Goal: Task Accomplishment & Management: Manage account settings

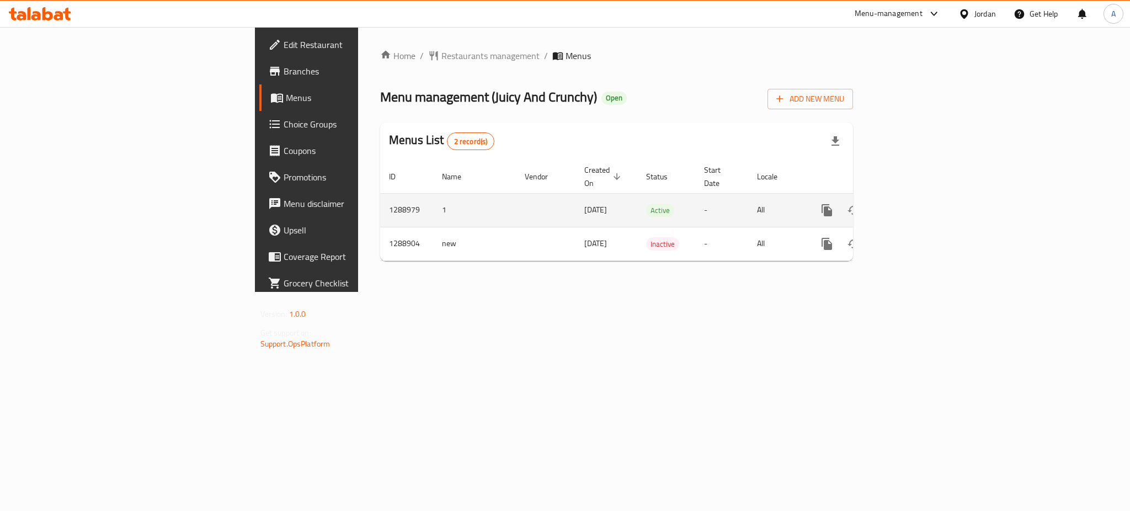
click at [913, 204] on icon "enhanced table" at bounding box center [906, 210] width 13 height 13
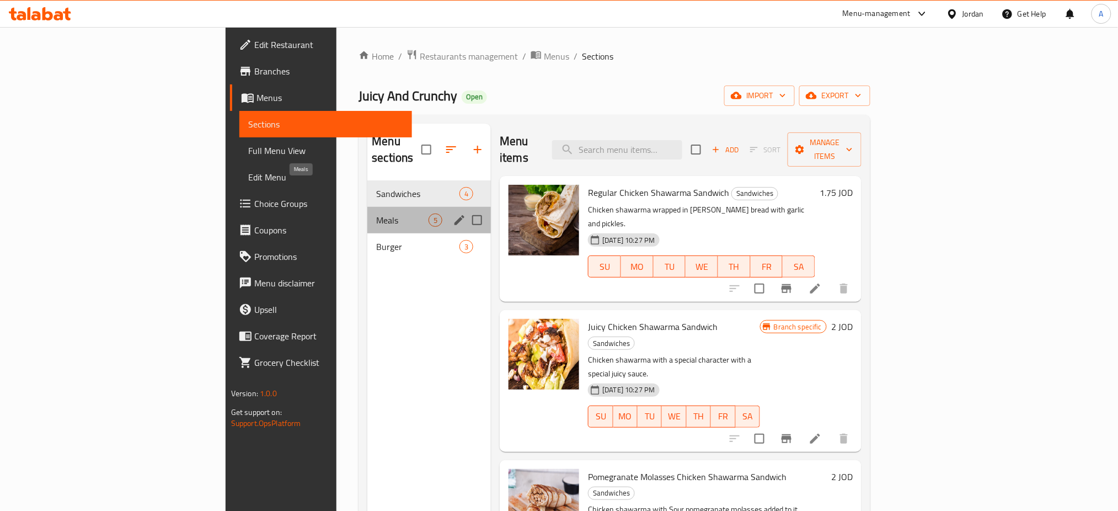
click at [376, 214] on span "Meals" at bounding box center [402, 220] width 52 height 13
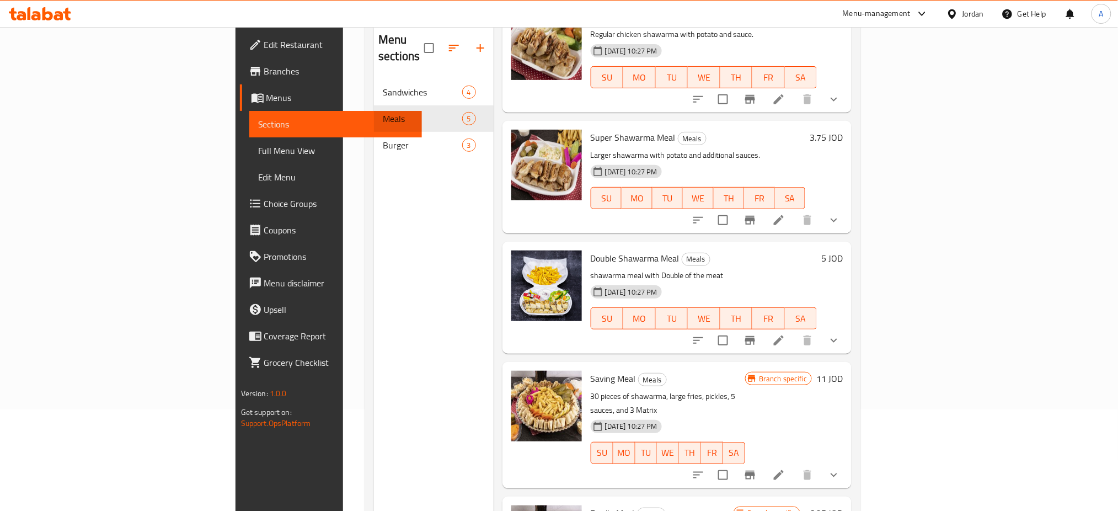
scroll to position [151, 0]
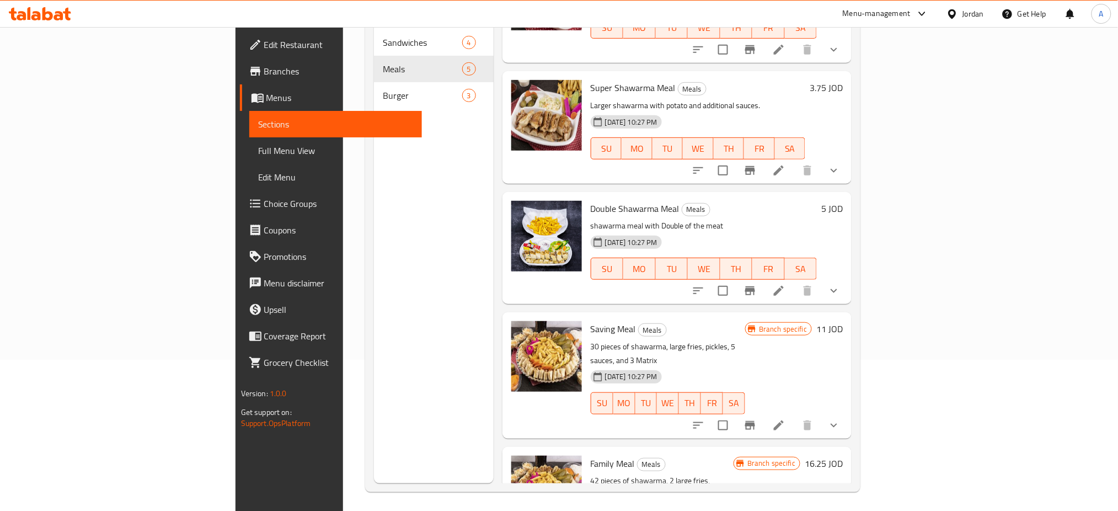
click at [843, 456] on h6 "16.25 JOD" at bounding box center [824, 463] width 38 height 15
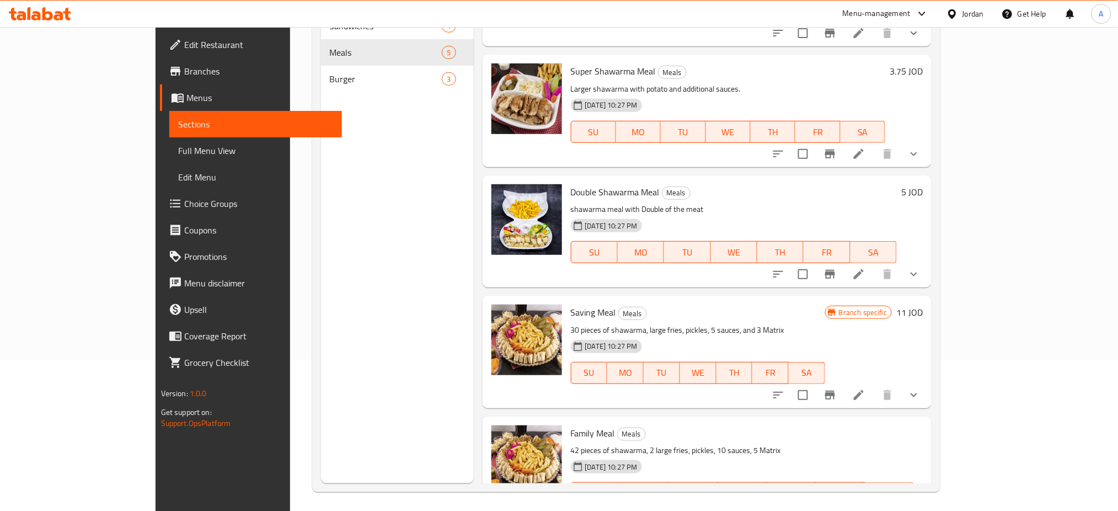
type input "17.25"
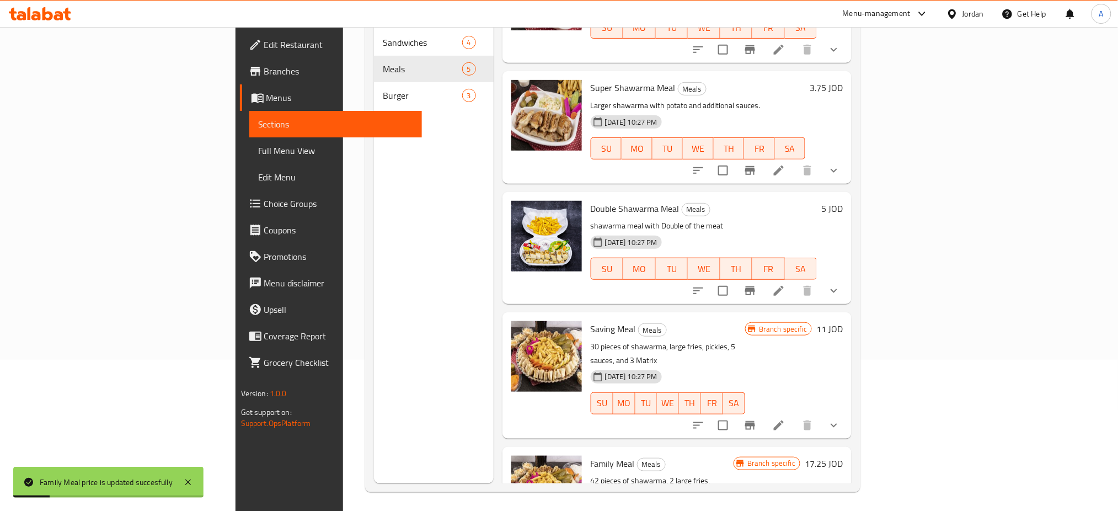
click at [843, 321] on h6 "11 JOD" at bounding box center [830, 328] width 26 height 15
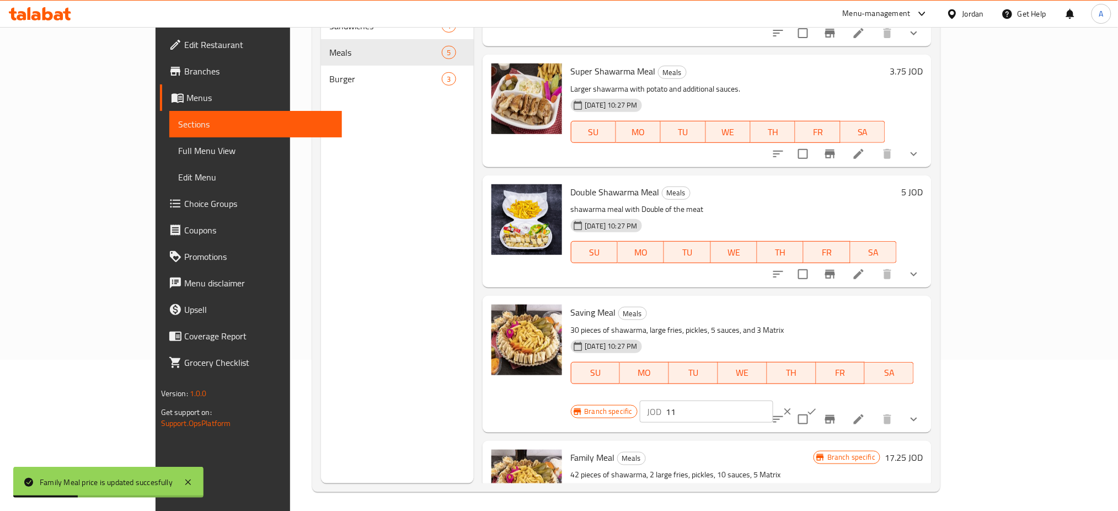
click at [773, 401] on input "11" at bounding box center [719, 412] width 107 height 22
type input "12"
click at [824, 399] on button "ok" at bounding box center [812, 411] width 24 height 24
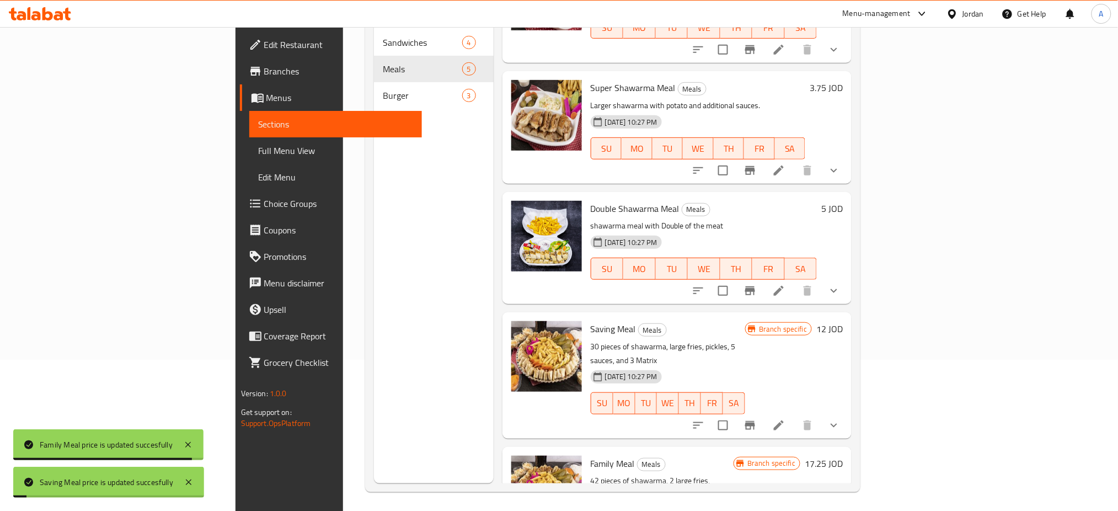
click at [843, 201] on h6 "5 JOD" at bounding box center [832, 208] width 22 height 15
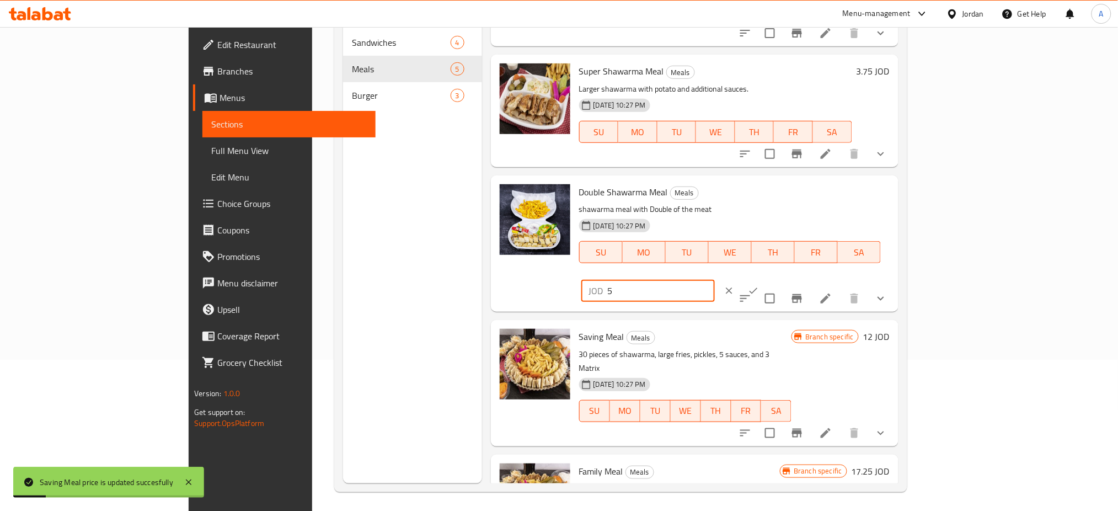
click at [715, 280] on input "5" at bounding box center [661, 291] width 107 height 22
type input "6"
click at [759, 285] on icon "ok" at bounding box center [753, 290] width 11 height 11
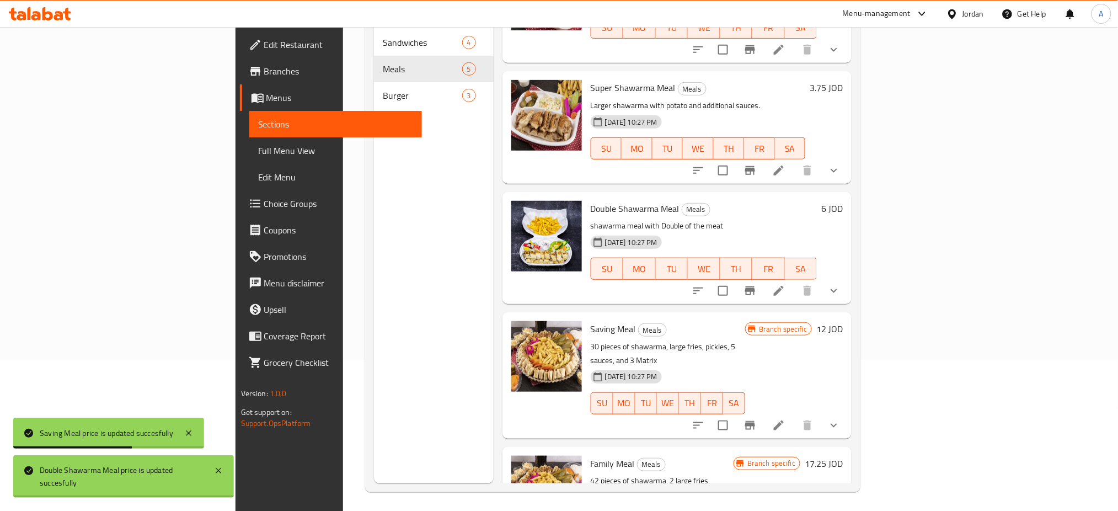
scroll to position [0, 0]
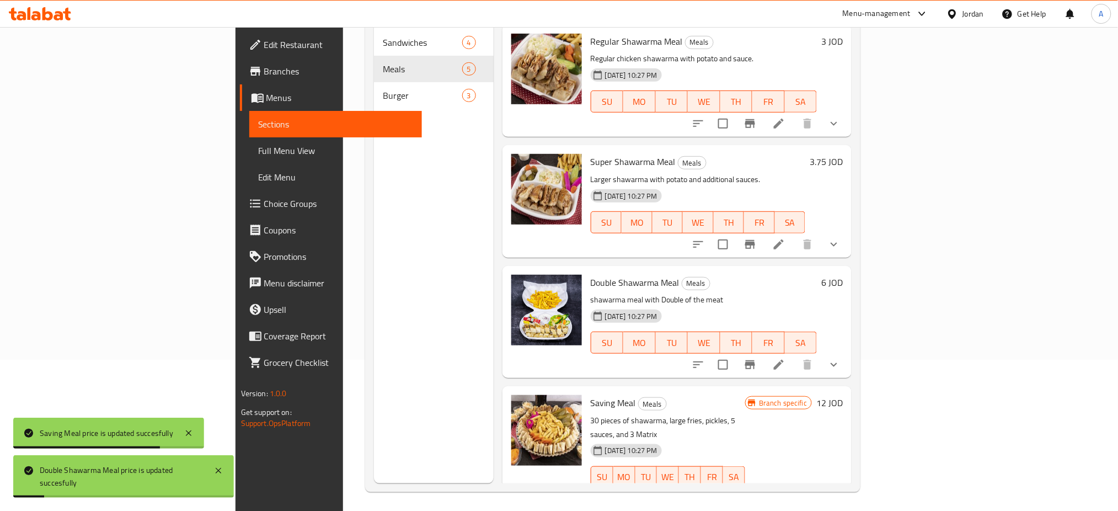
click at [843, 154] on h6 "3.75 JOD" at bounding box center [826, 161] width 33 height 15
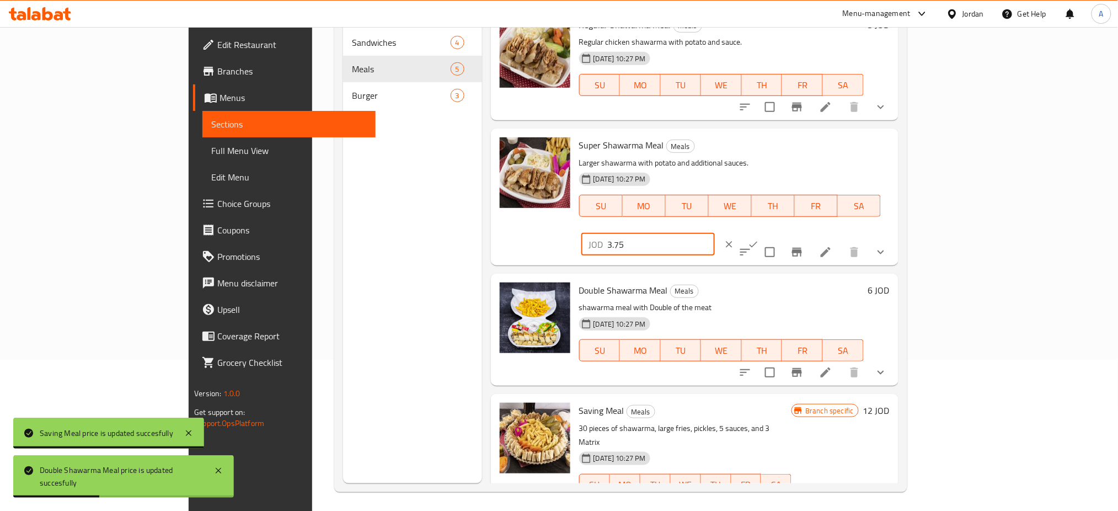
drag, startPoint x: 948, startPoint y: 127, endPoint x: 940, endPoint y: 127, distance: 7.7
click at [715, 233] on div "JOD 3.75 ​" at bounding box center [648, 244] width 134 height 22
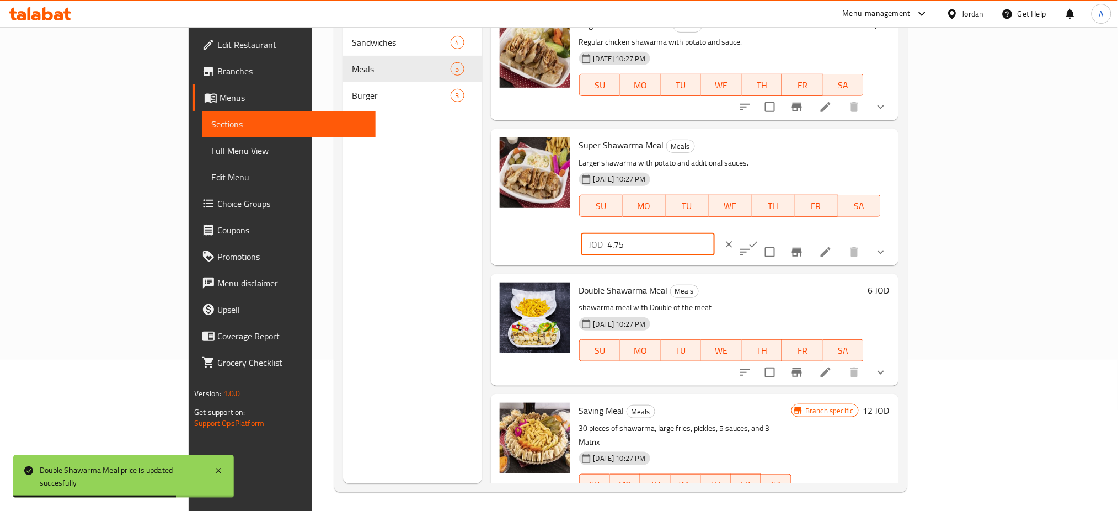
type input "4.75"
click at [759, 239] on icon "ok" at bounding box center [753, 244] width 11 height 11
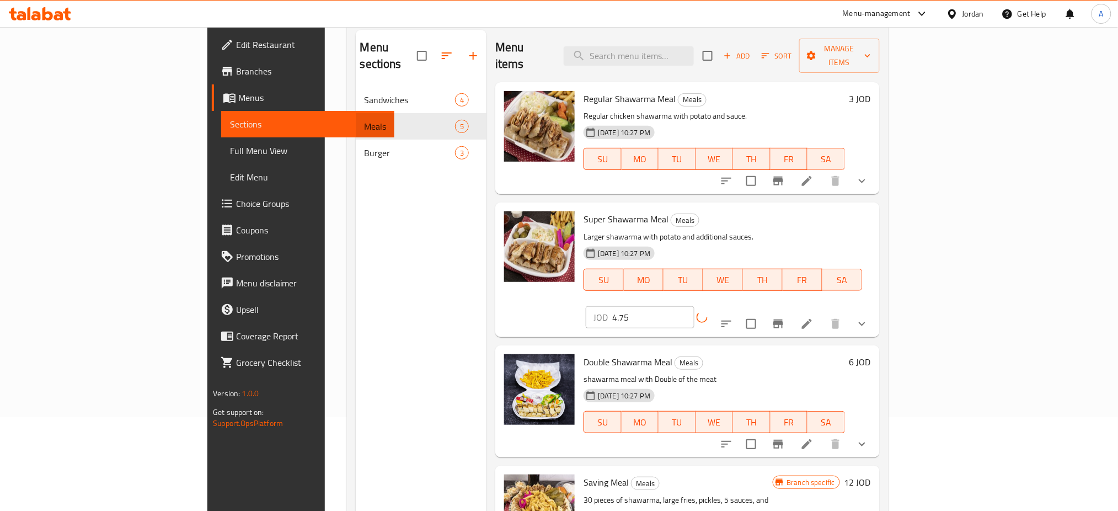
scroll to position [77, 0]
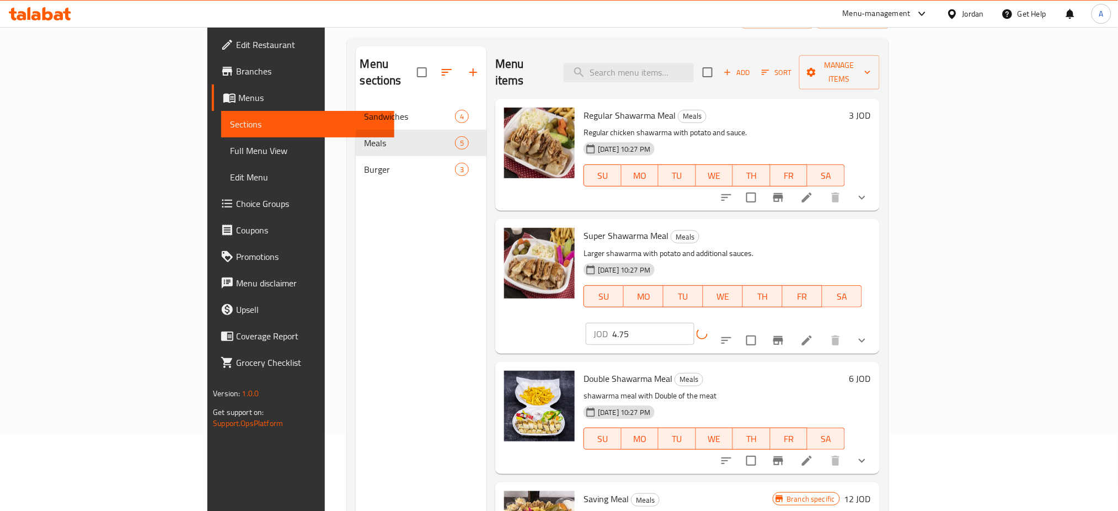
click at [845, 108] on h6 "Regular Shawarma Meal Meals" at bounding box center [715, 115] width 262 height 15
click at [871, 108] on h6 "3 JOD" at bounding box center [861, 115] width 22 height 15
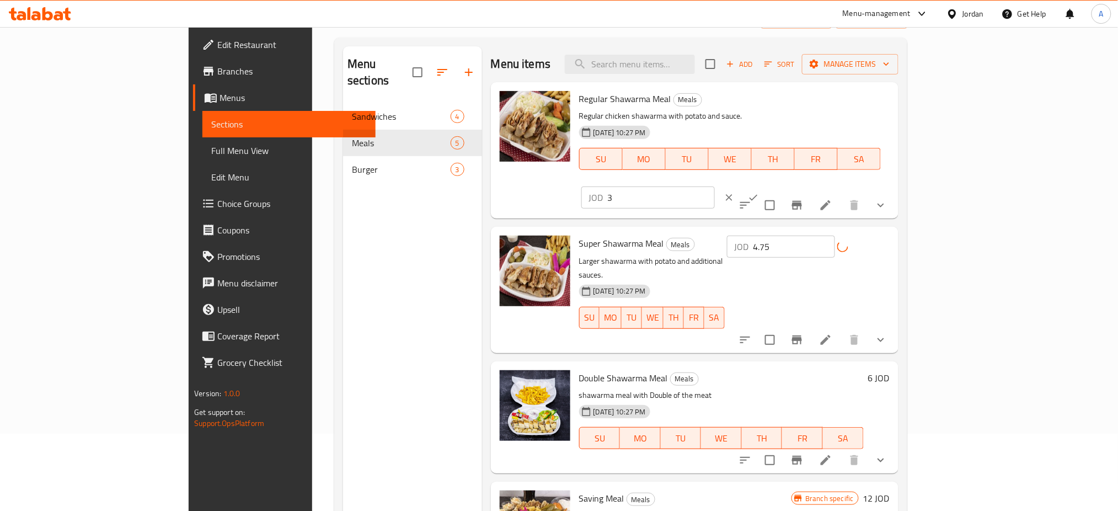
drag, startPoint x: 986, startPoint y: 93, endPoint x: 888, endPoint y: 90, distance: 98.2
click at [894, 93] on div "Regular Shawarma Meal Meals Regular chicken shawarma with potato and sauce. 14-…" at bounding box center [734, 150] width 319 height 127
type input "4"
click at [759, 192] on icon "ok" at bounding box center [753, 197] width 11 height 11
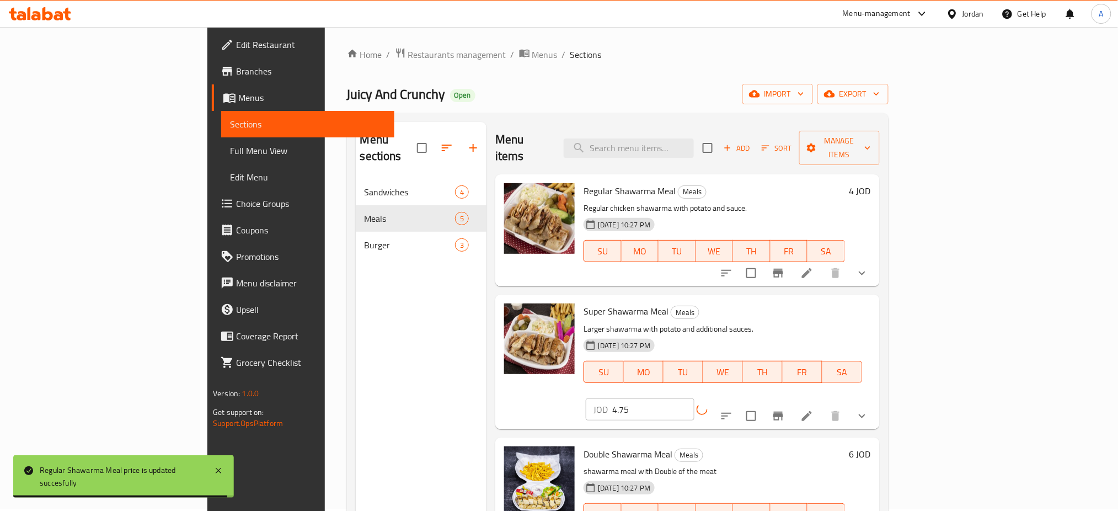
scroll to position [0, 0]
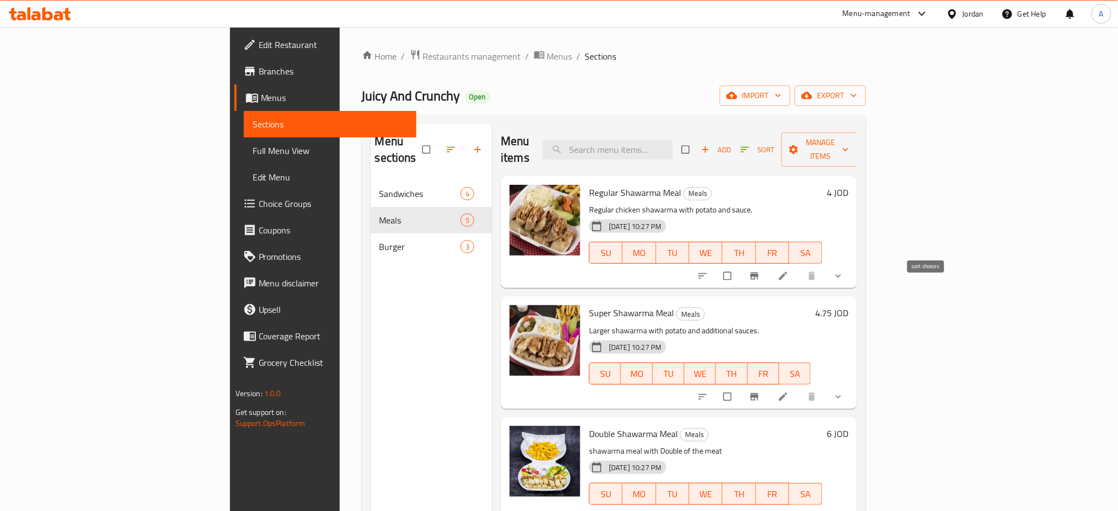
click at [717, 264] on button "sort-choices" at bounding box center [704, 276] width 26 height 24
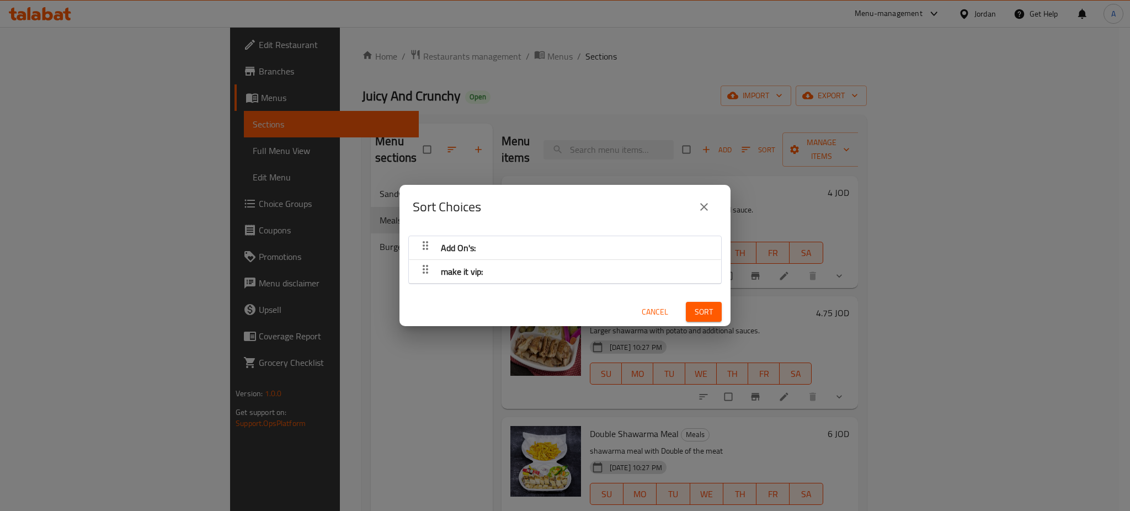
click at [642, 305] on span "Cancel" at bounding box center [655, 312] width 26 height 14
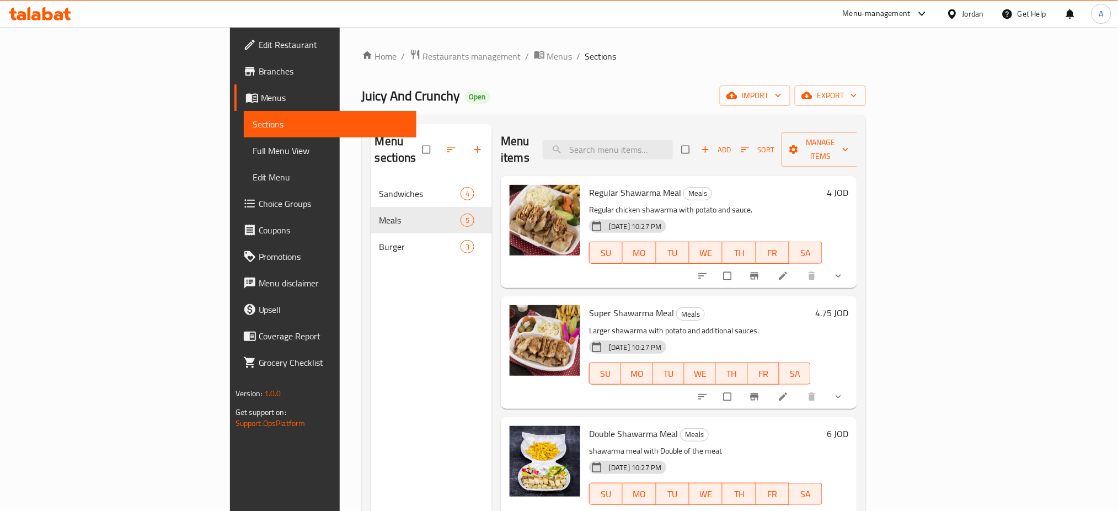
click at [853, 264] on button "show more" at bounding box center [839, 276] width 26 height 24
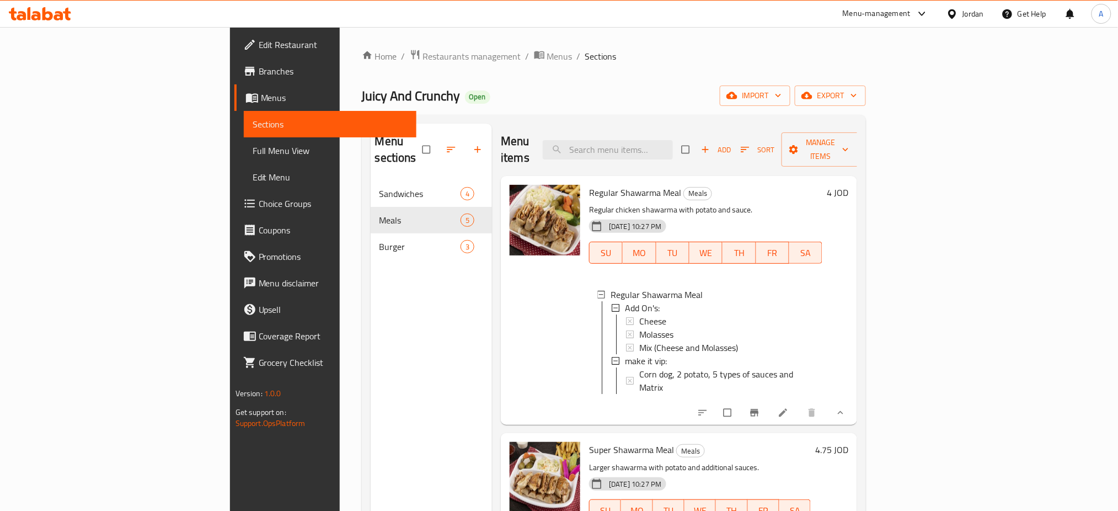
click at [853, 401] on button "show more" at bounding box center [839, 413] width 26 height 24
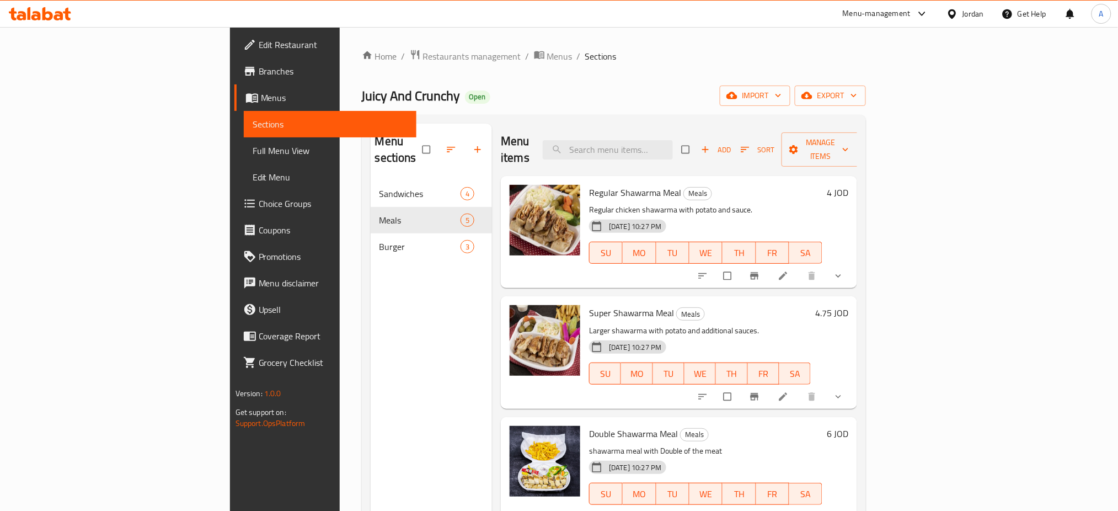
click at [800, 267] on li at bounding box center [784, 276] width 31 height 18
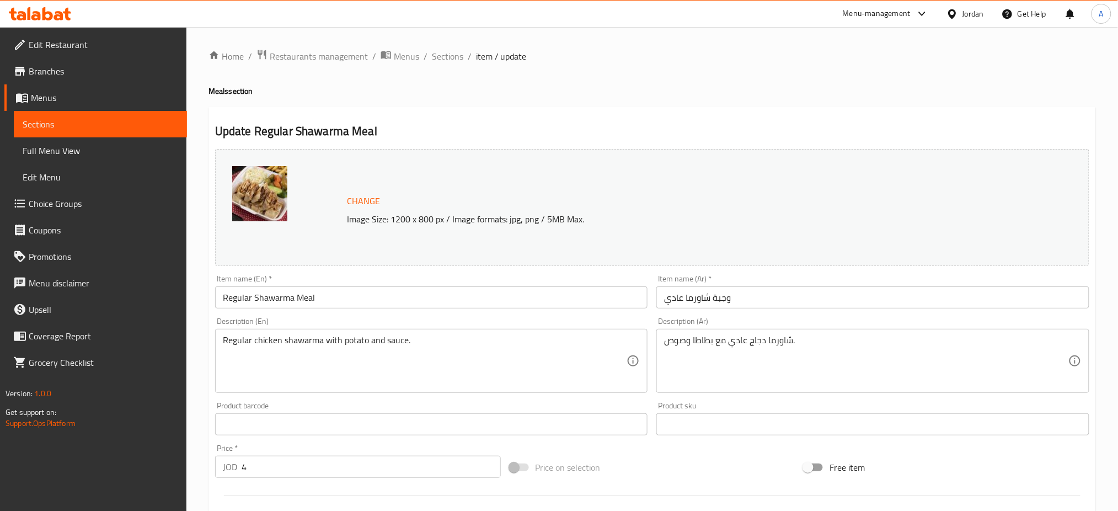
click at [424, 54] on li "/" at bounding box center [426, 56] width 4 height 13
click at [432, 54] on span "Sections" at bounding box center [447, 56] width 31 height 13
